Goal: Information Seeking & Learning: Learn about a topic

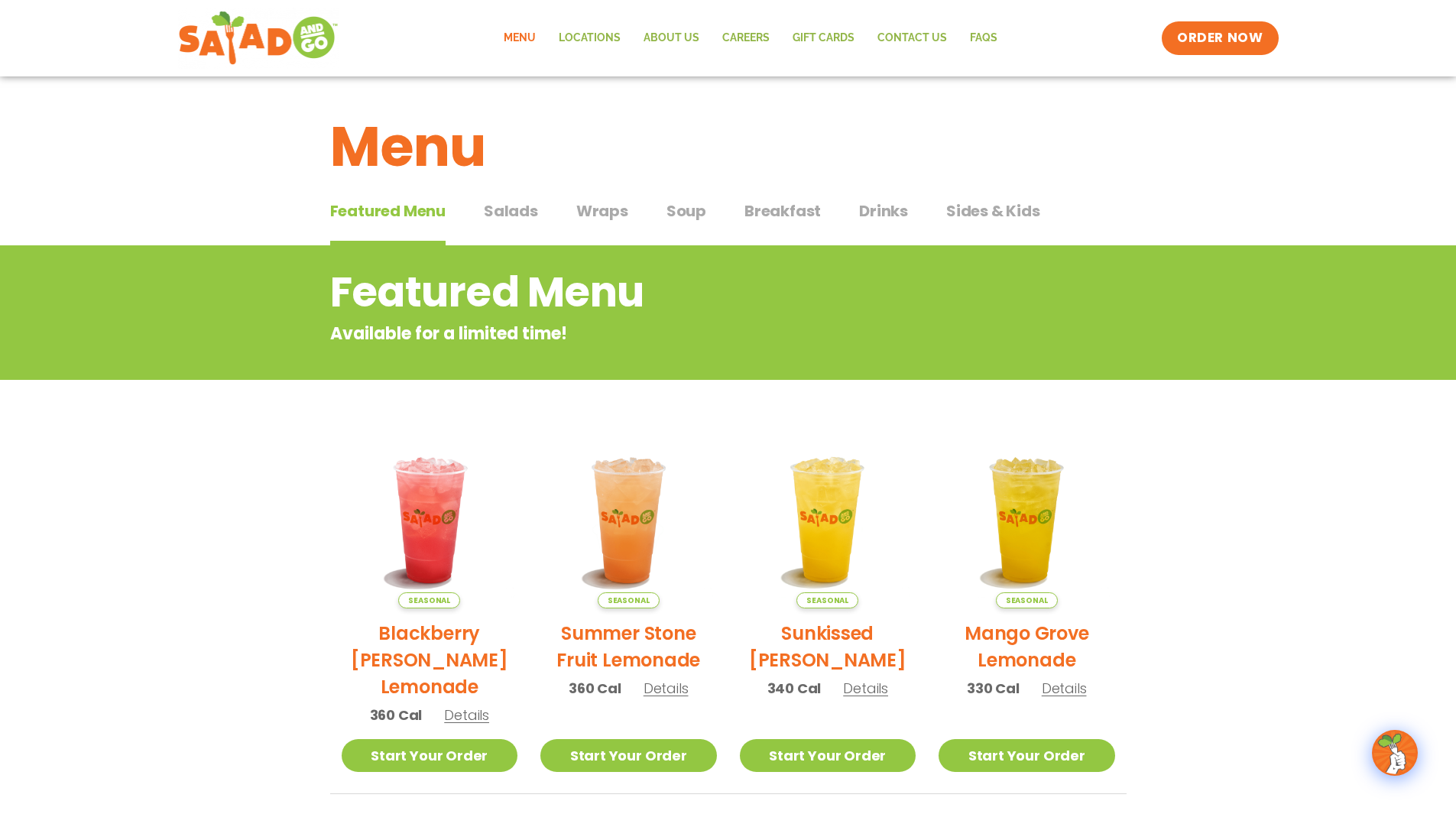
click at [779, 210] on span "Breakfast" at bounding box center [782, 210] width 76 height 23
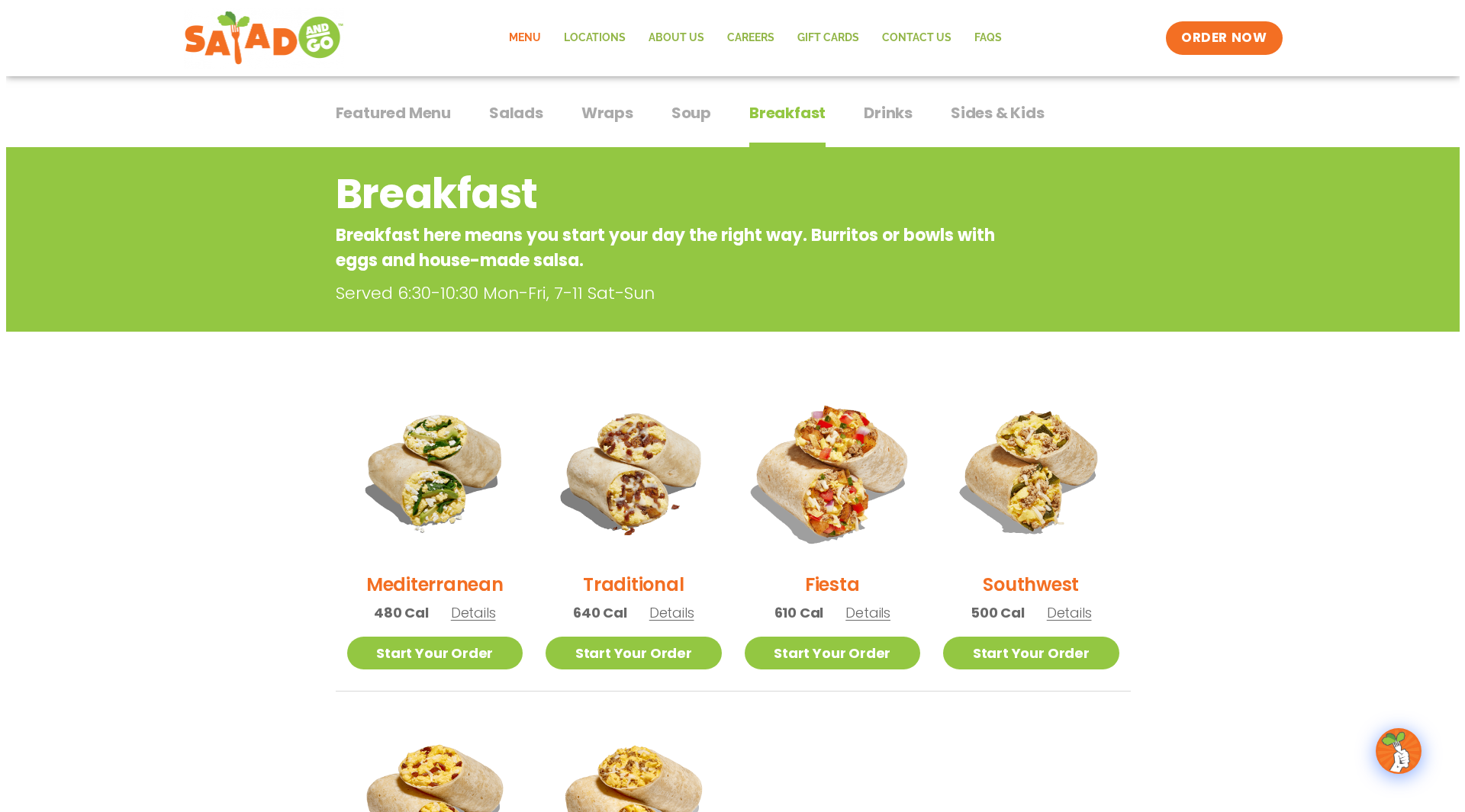
scroll to position [229, 0]
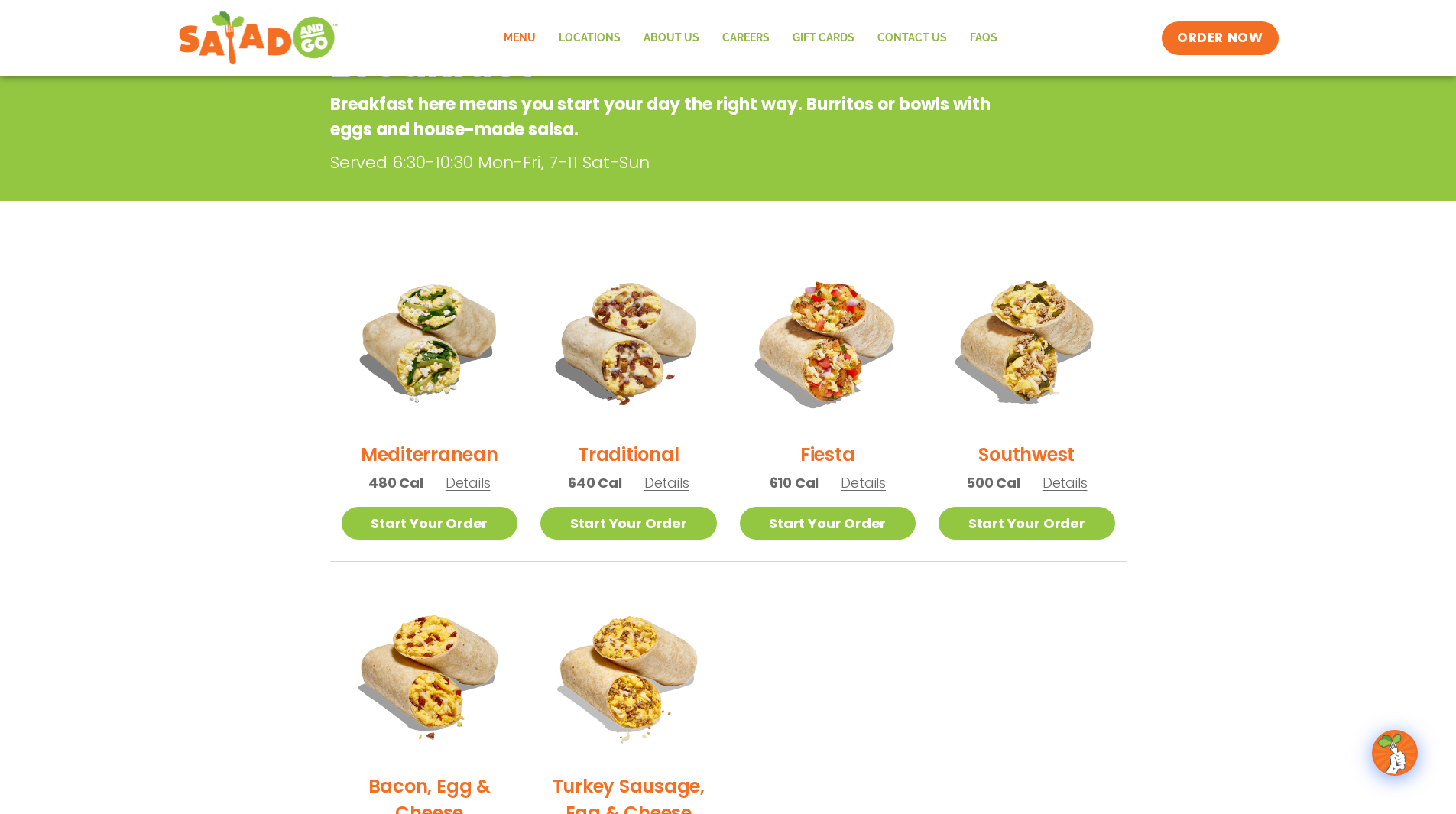
click at [858, 485] on span "Details" at bounding box center [863, 482] width 45 height 19
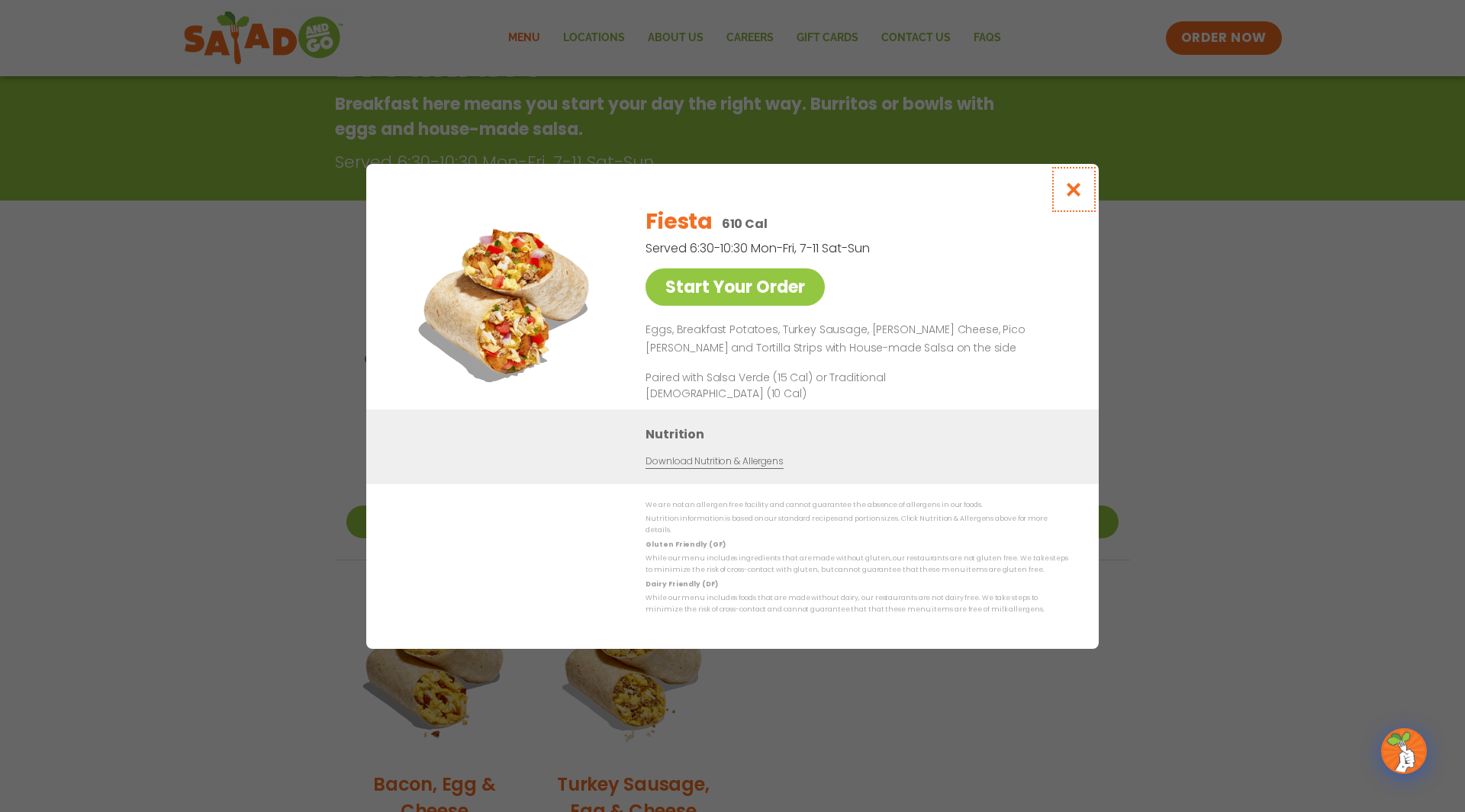
click at [1076, 187] on icon "Close modal" at bounding box center [1074, 189] width 19 height 16
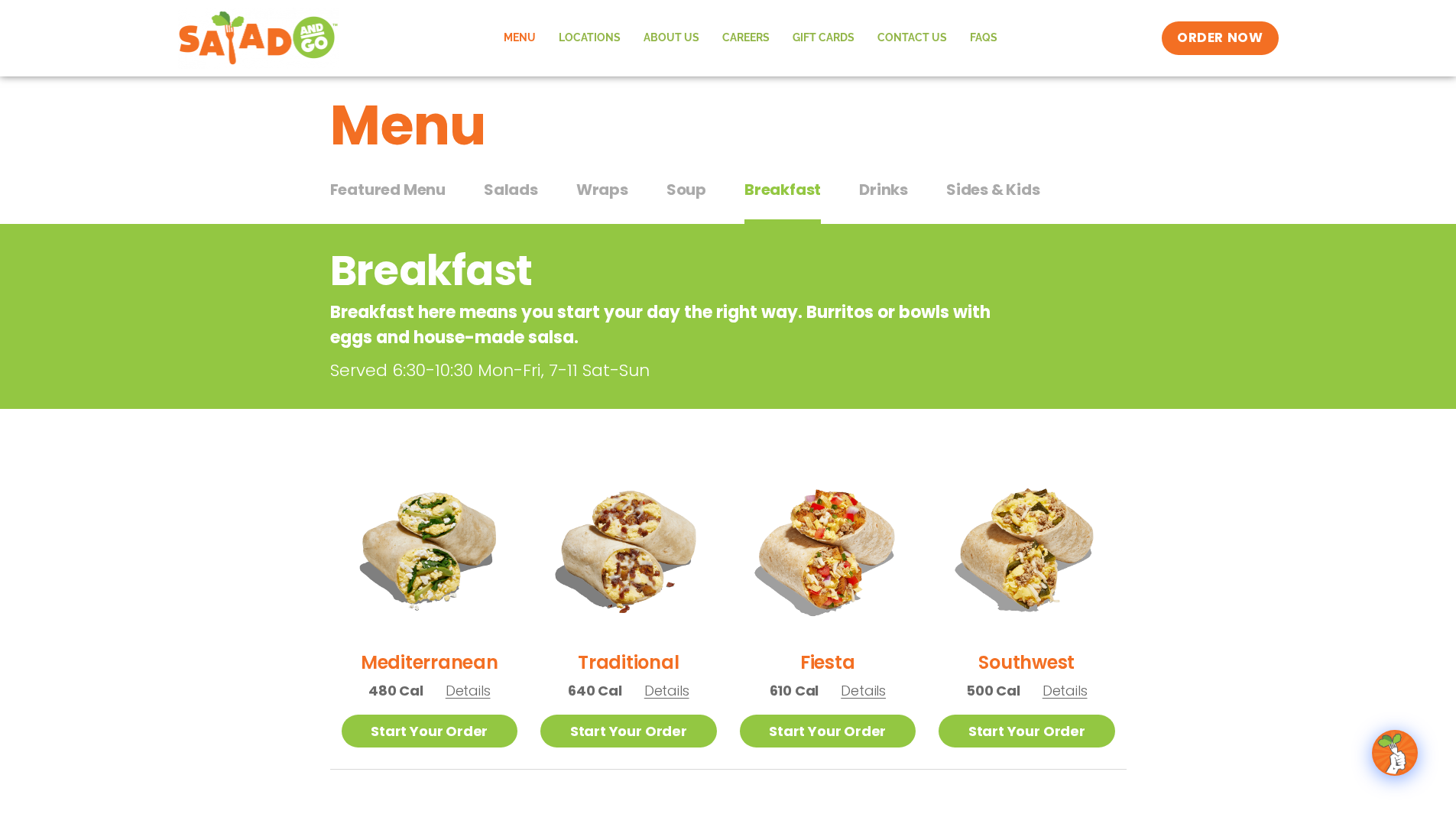
scroll to position [0, 0]
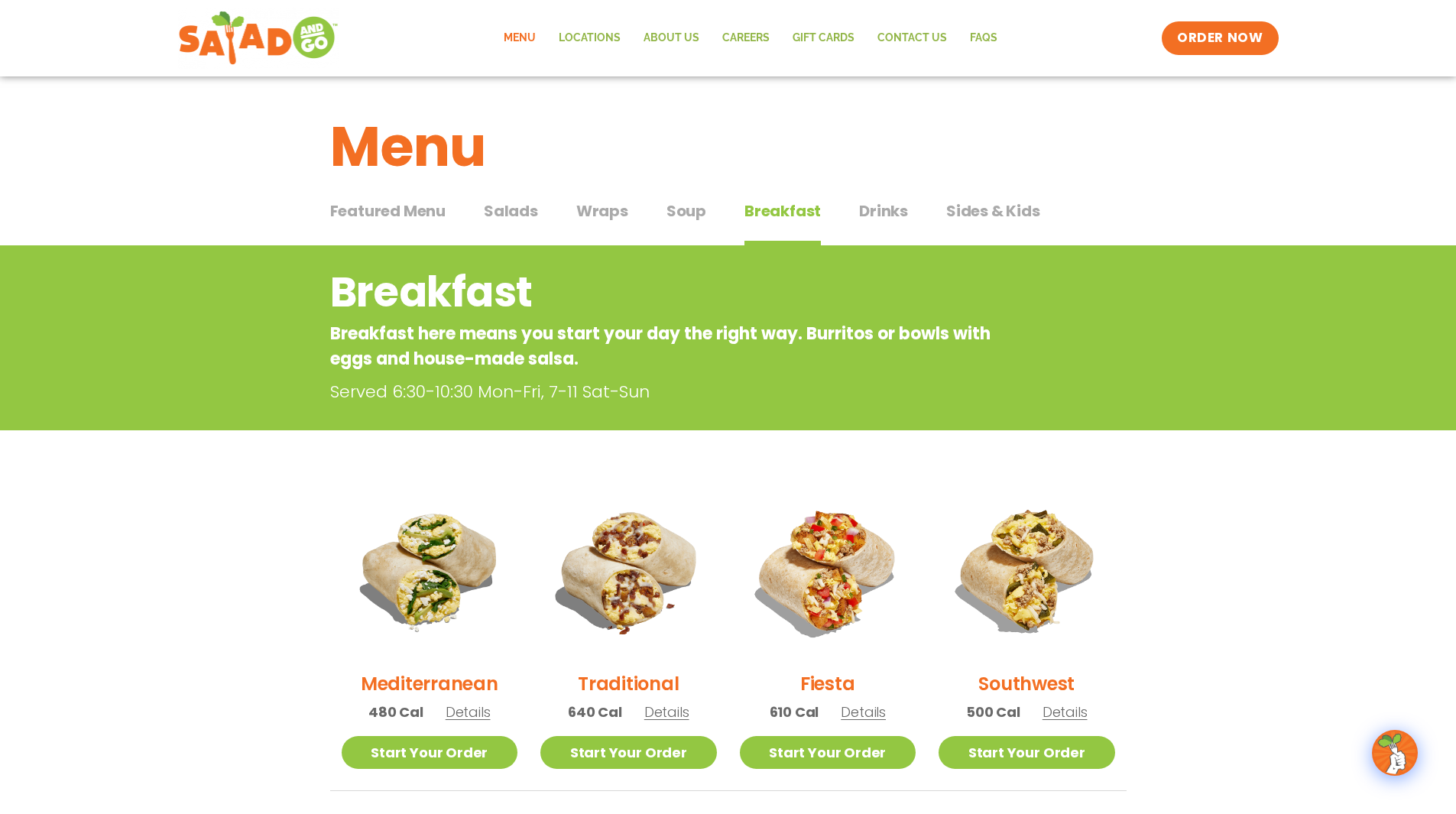
click at [859, 214] on span "Drinks" at bounding box center [883, 210] width 49 height 23
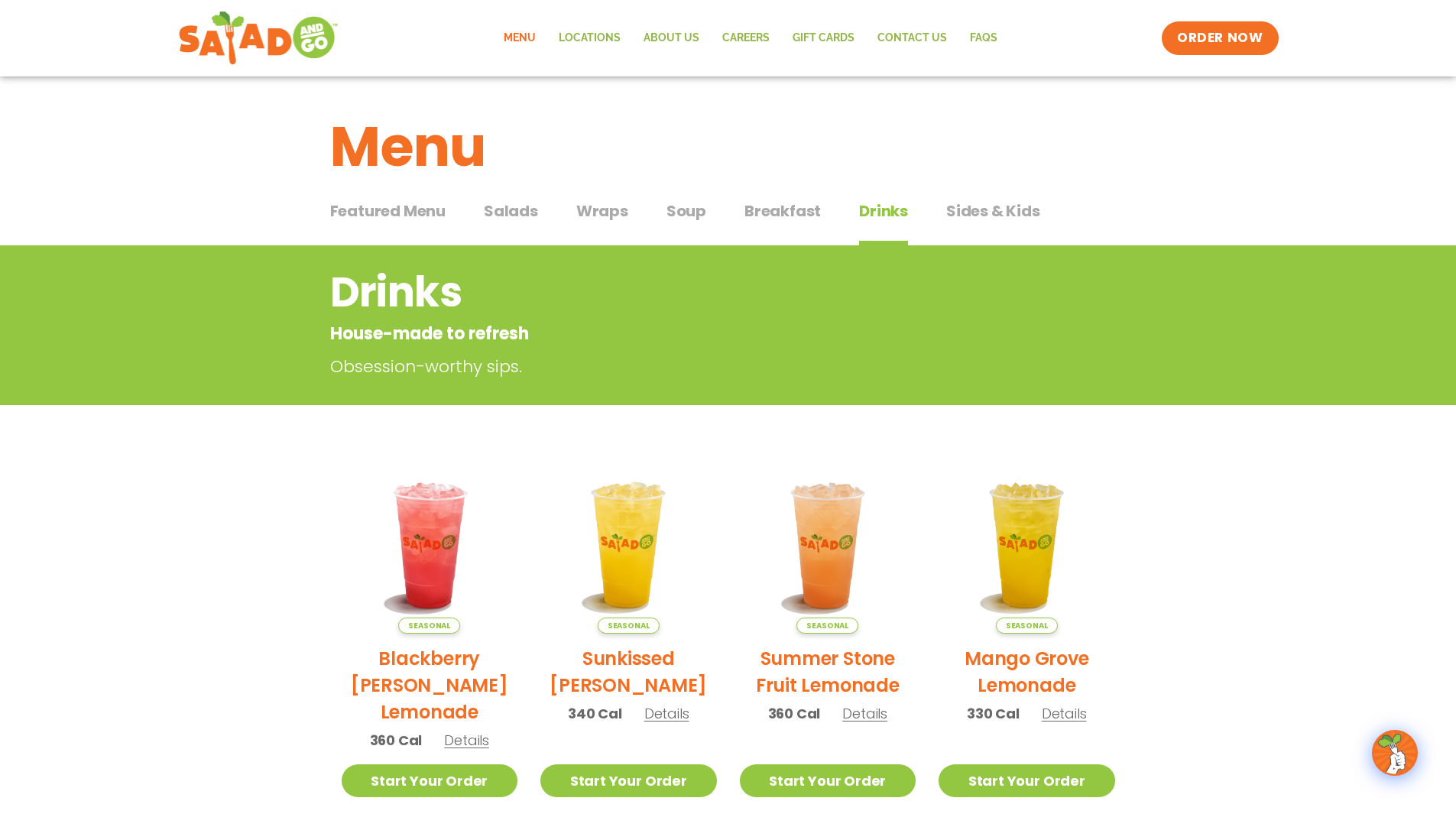
click at [770, 209] on span "Breakfast" at bounding box center [782, 210] width 76 height 23
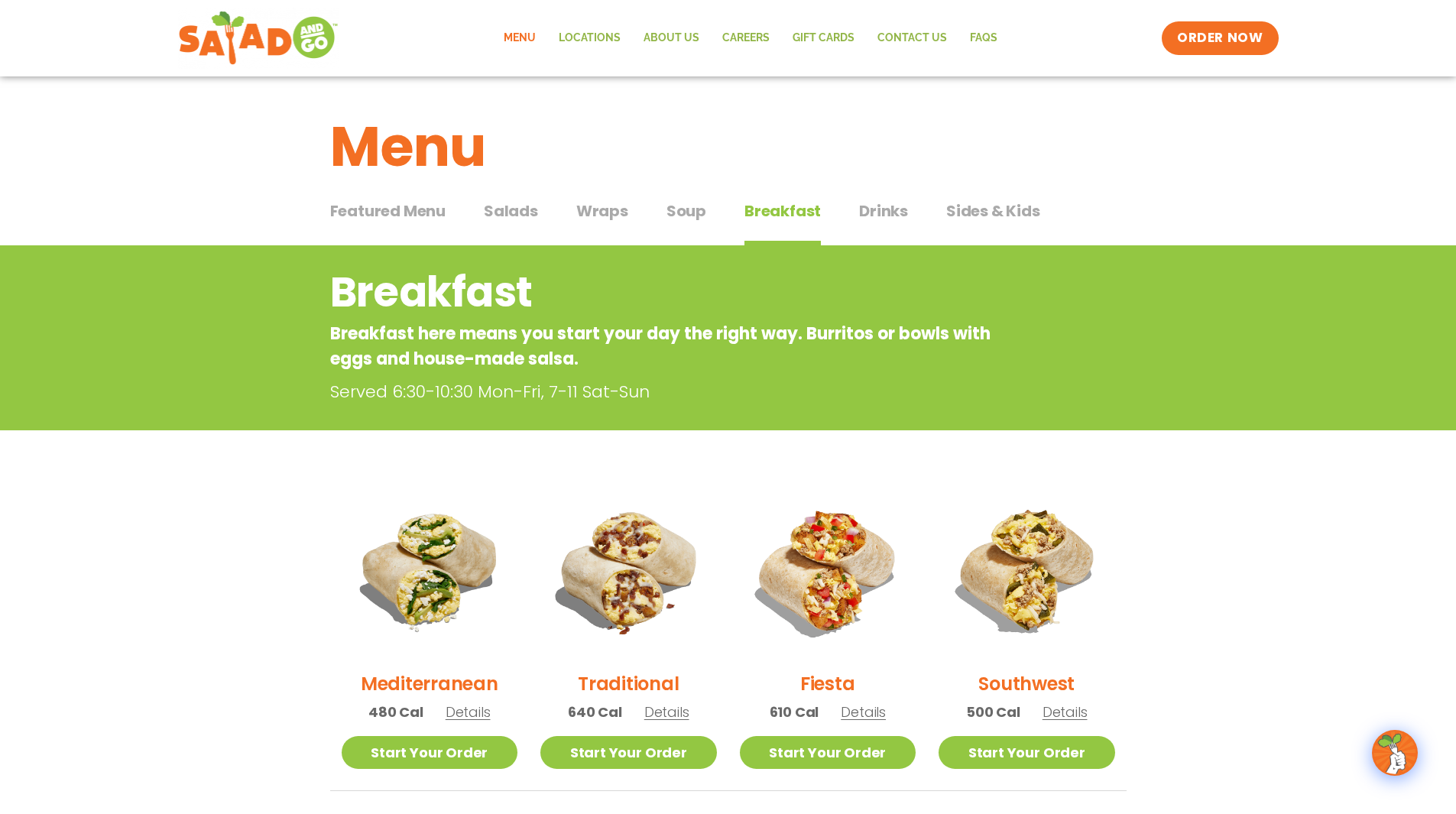
click at [955, 210] on span "Sides & Kids" at bounding box center [993, 210] width 94 height 23
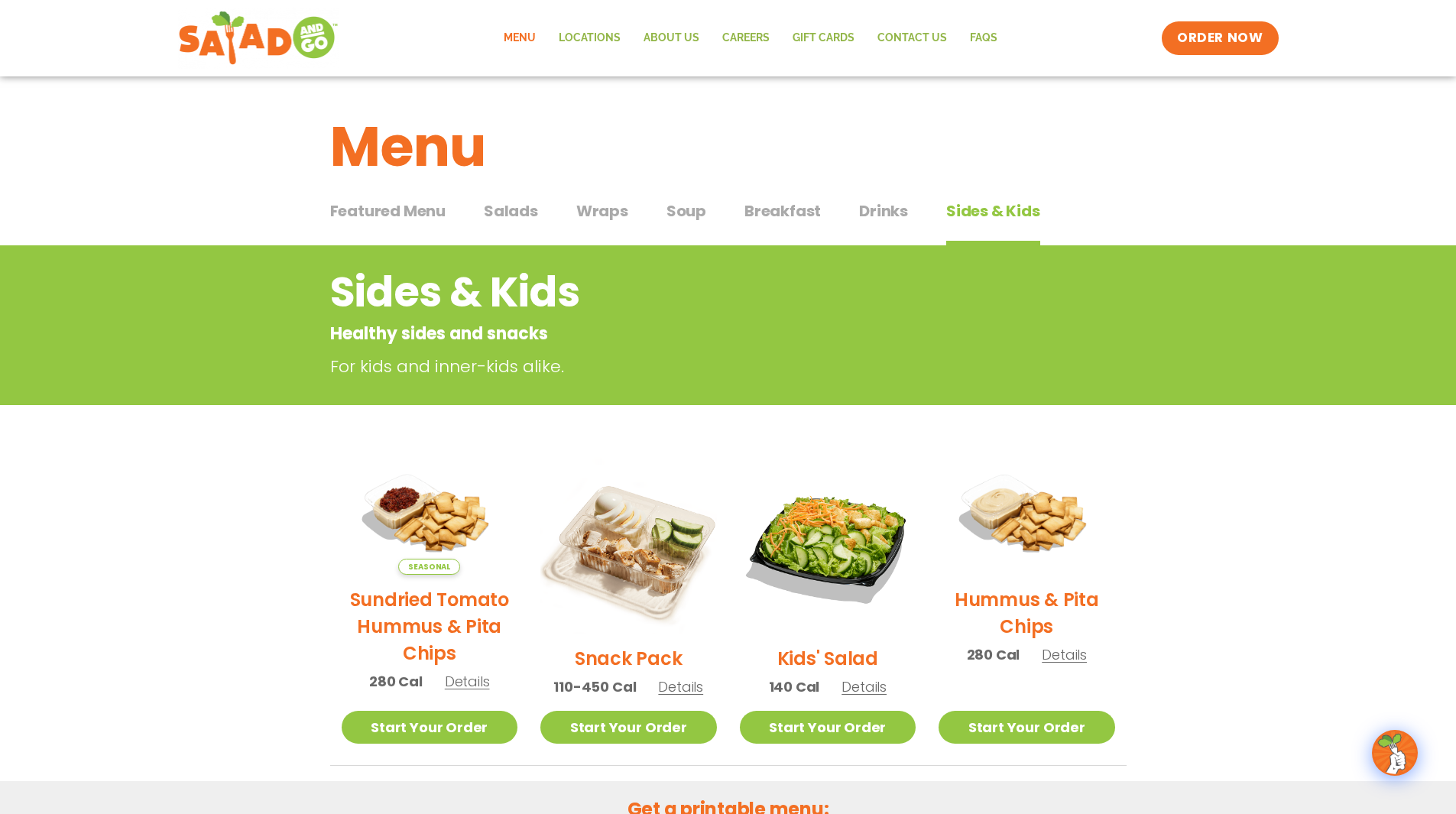
click at [775, 222] on span "Breakfast" at bounding box center [782, 210] width 76 height 23
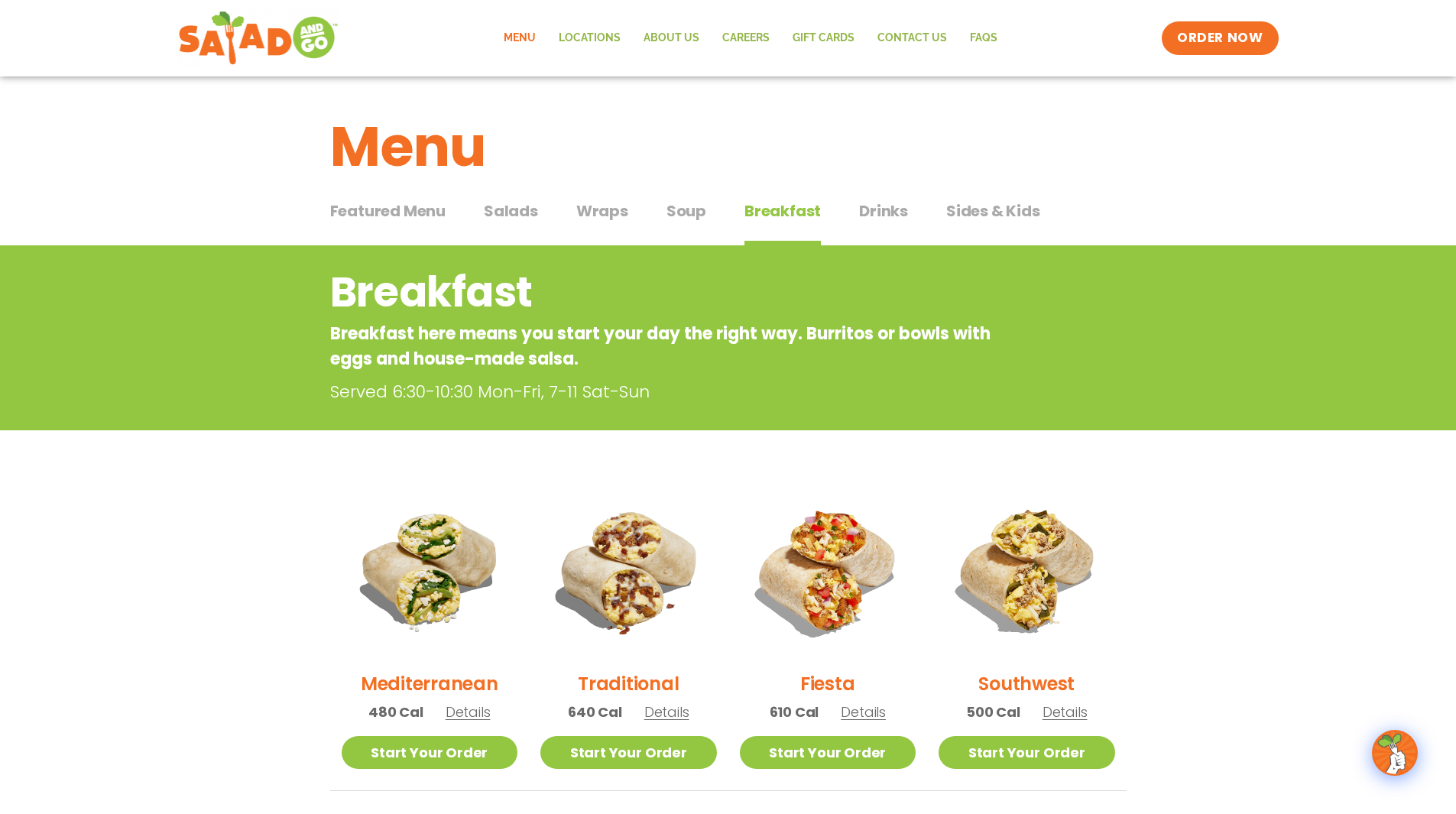
click at [663, 215] on div "Featured Menu Featured Menu Salads Salads Wraps Wraps Soup Soup Breakfast Break…" at bounding box center [728, 220] width 796 height 52
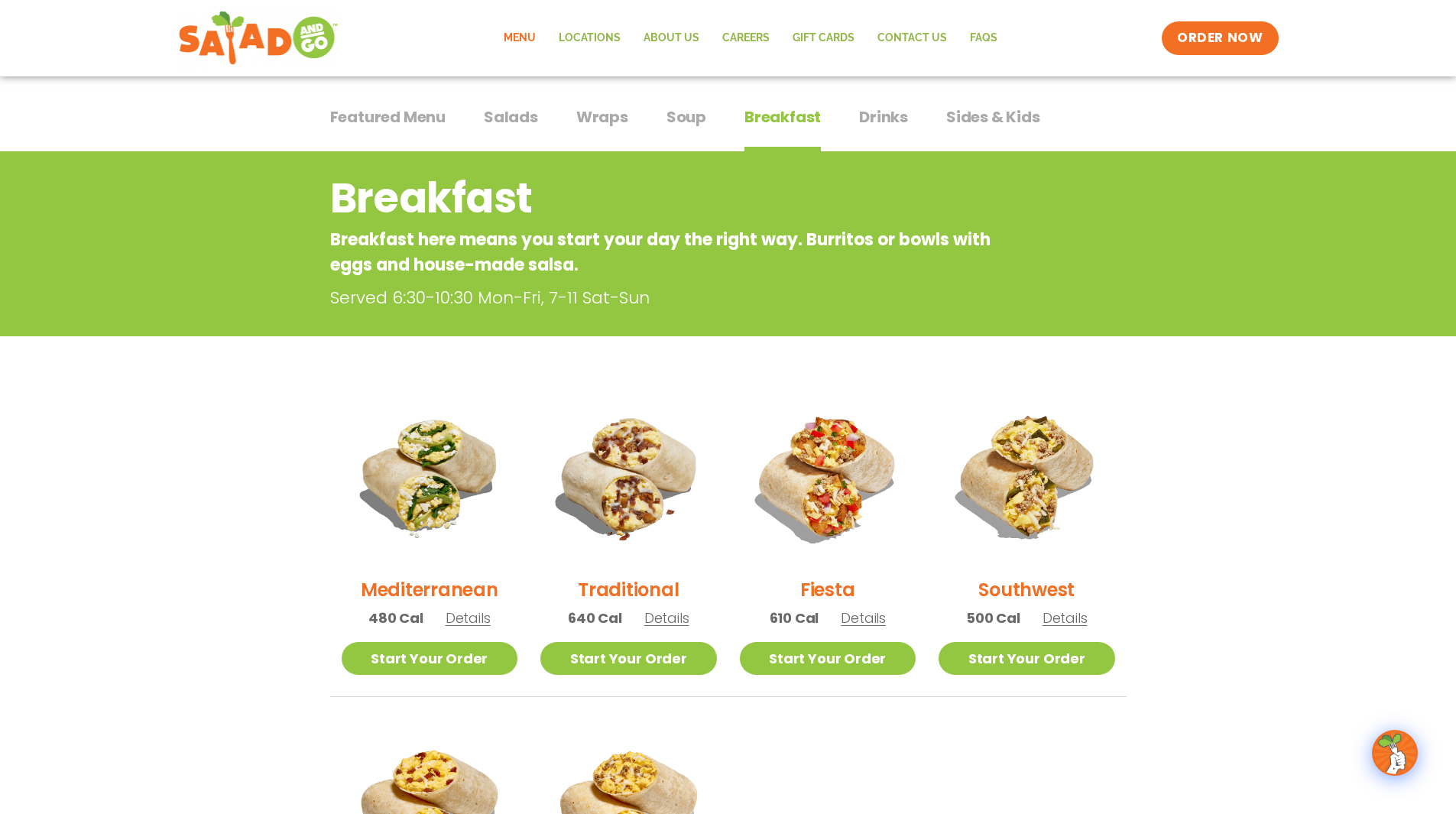
scroll to position [306, 0]
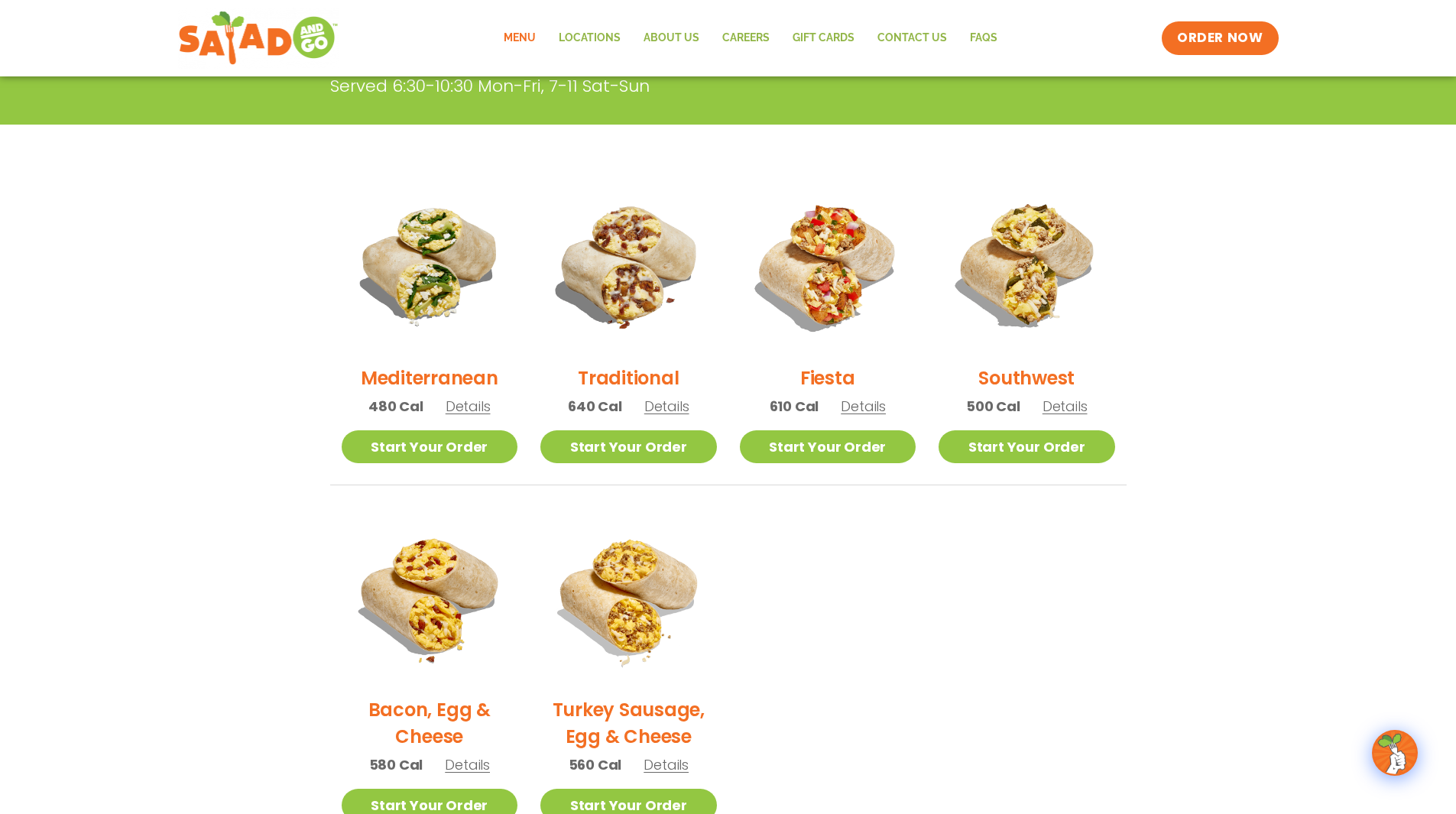
click at [1060, 407] on span "Details" at bounding box center [1066, 406] width 45 height 19
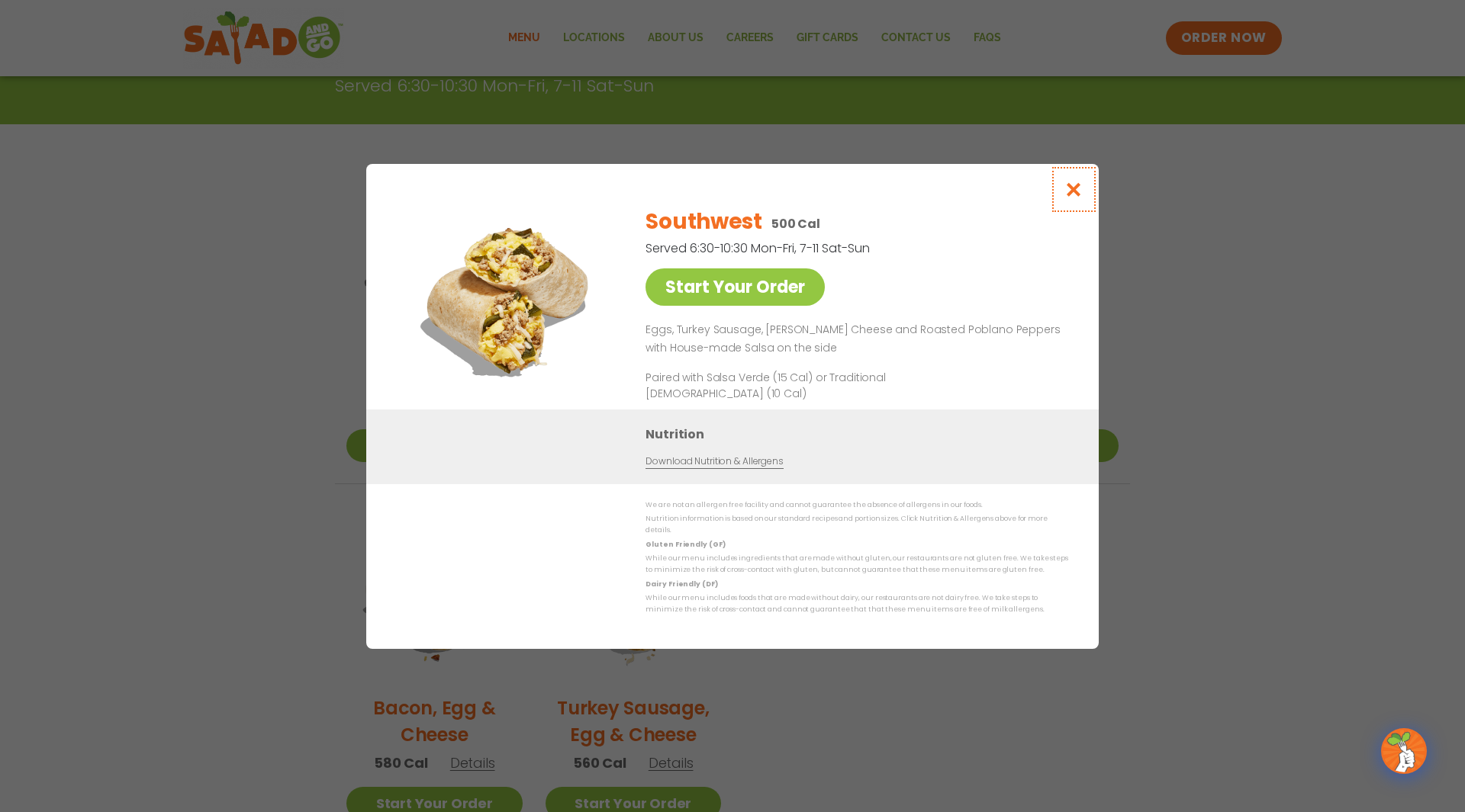
click at [1070, 189] on icon "Close modal" at bounding box center [1074, 189] width 19 height 16
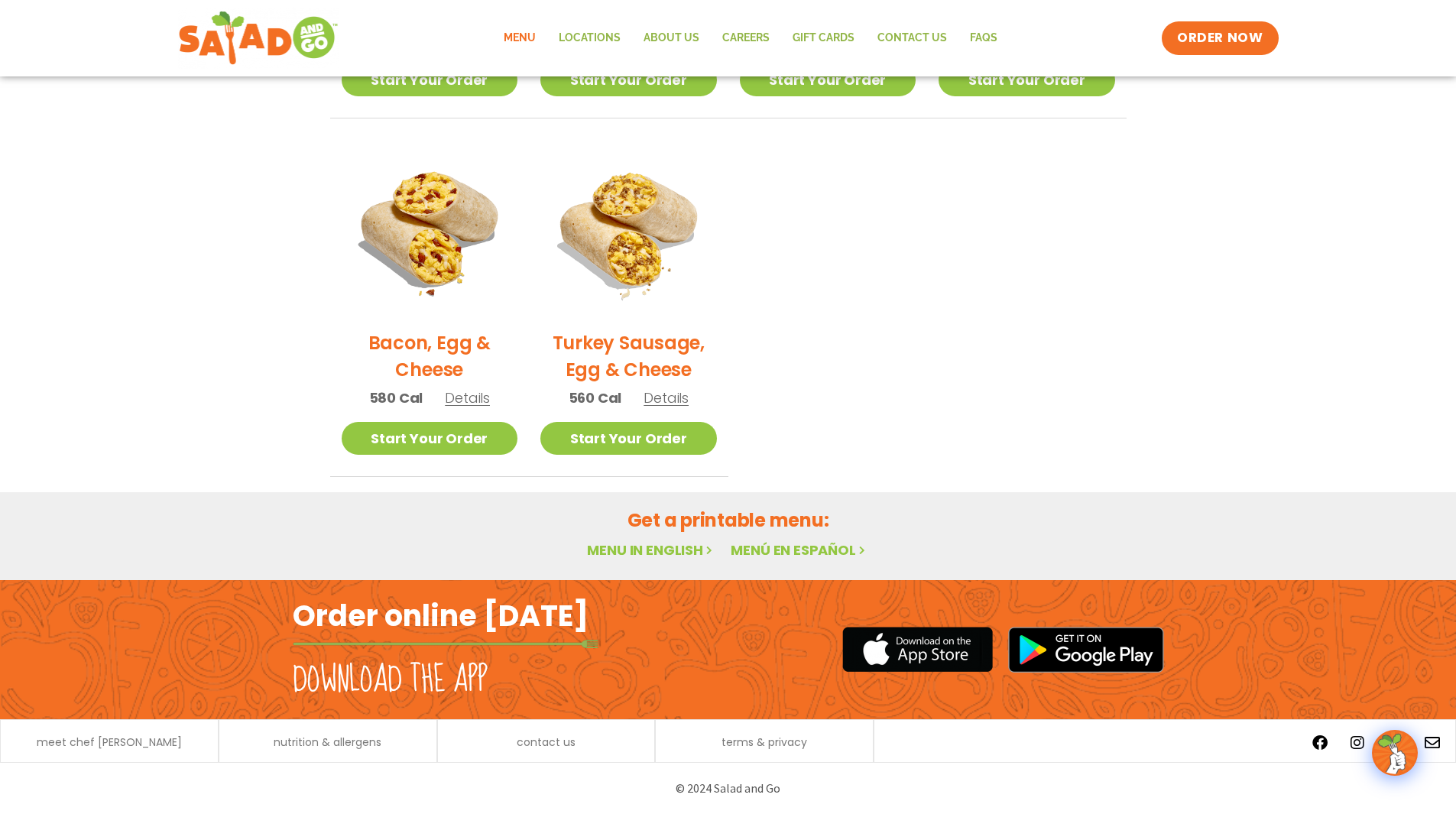
scroll to position [0, 0]
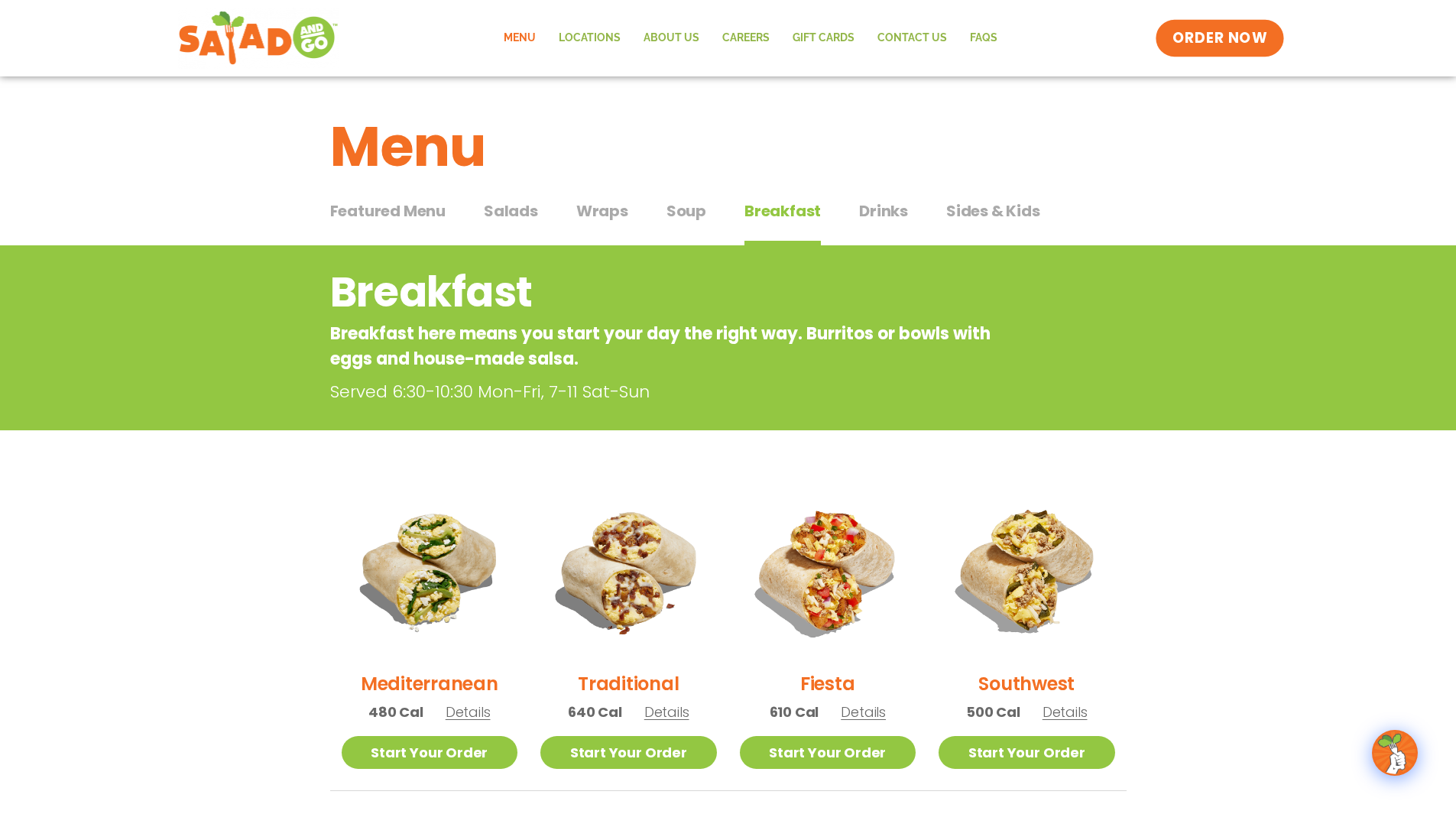
click at [1261, 35] on span "ORDER NOW" at bounding box center [1220, 39] width 95 height 20
